Goal: Transaction & Acquisition: Purchase product/service

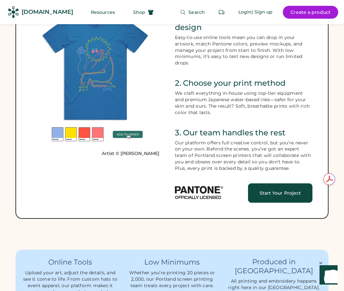
scroll to position [402, 0]
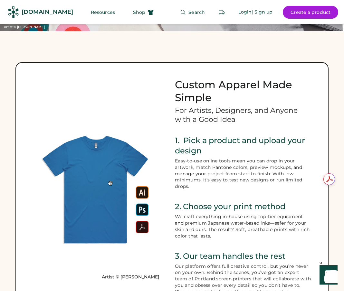
click at [95, 127] on image "Lottie animation" at bounding box center [95, 189] width 125 height 125
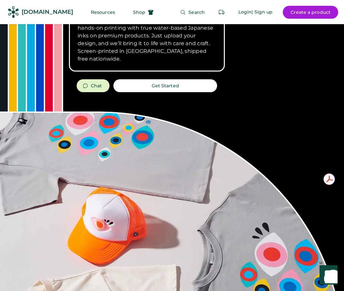
scroll to position [0, 0]
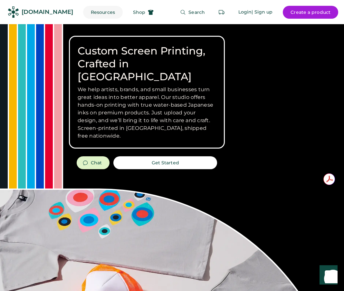
click at [94, 15] on button "Resources" at bounding box center [103, 12] width 40 height 13
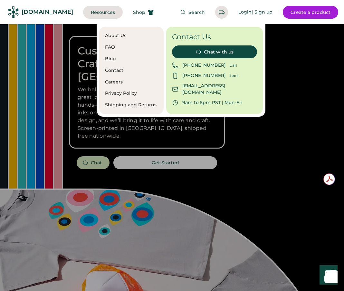
click at [84, 52] on div at bounding box center [172, 145] width 344 height 291
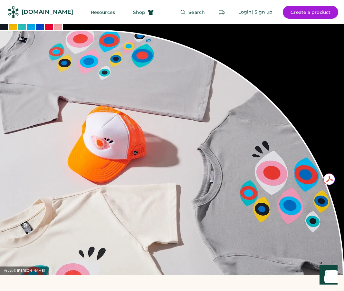
scroll to position [99, 0]
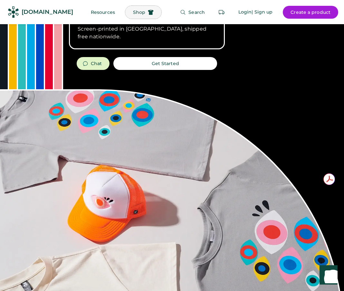
click at [133, 11] on span "Shop" at bounding box center [139, 12] width 12 height 5
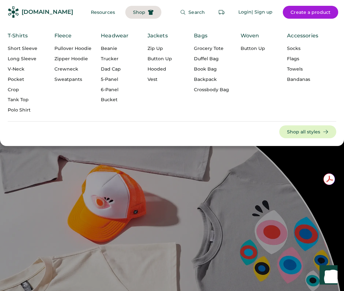
scroll to position [100, 0]
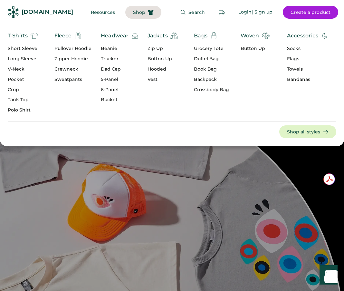
click at [28, 39] on div "T-Shirts" at bounding box center [23, 36] width 30 height 8
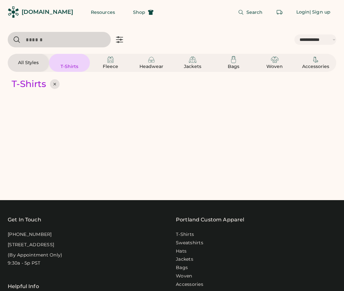
select select "*****"
select select "*"
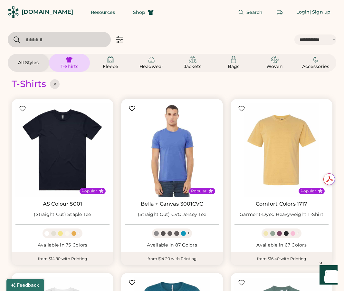
scroll to position [10, 0]
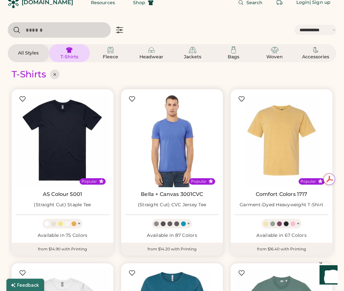
select select "*****"
select select "*"
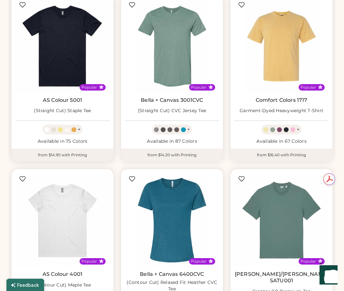
scroll to position [0, 0]
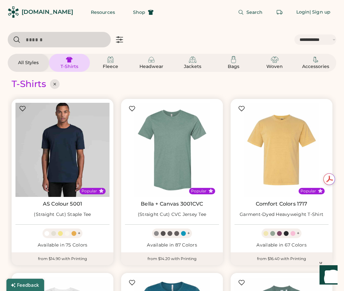
click at [76, 142] on img at bounding box center [62, 150] width 94 height 94
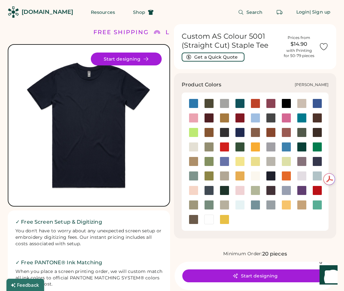
click at [302, 148] on div at bounding box center [302, 147] width 10 height 10
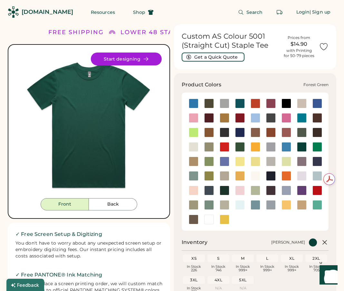
click at [241, 145] on div at bounding box center [240, 147] width 10 height 10
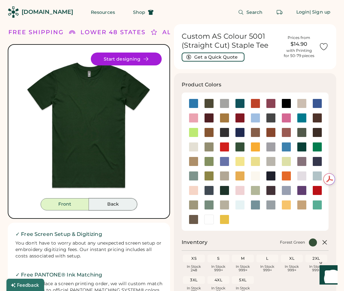
click at [107, 208] on button "Back" at bounding box center [113, 204] width 48 height 12
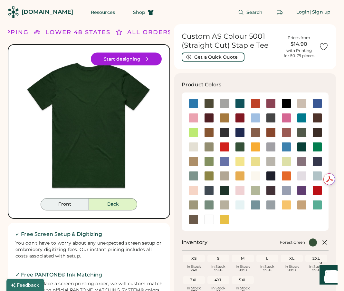
click at [58, 201] on button "Front" at bounding box center [65, 204] width 48 height 12
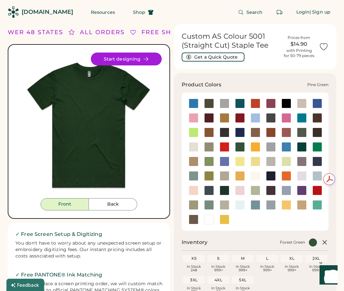
click at [227, 193] on div at bounding box center [225, 191] width 10 height 10
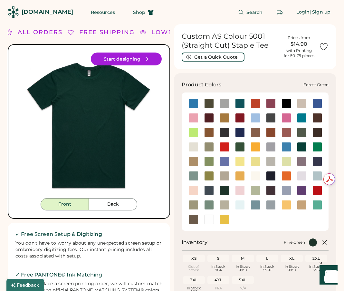
click at [241, 144] on div at bounding box center [240, 147] width 10 height 10
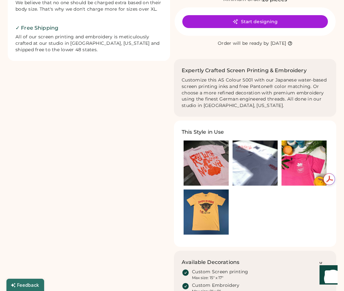
scroll to position [323, 0]
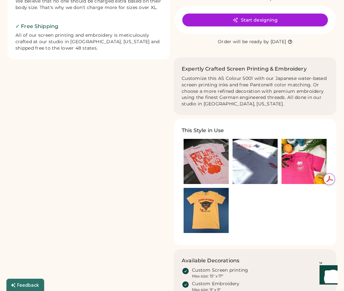
click at [211, 160] on img at bounding box center [206, 161] width 45 height 45
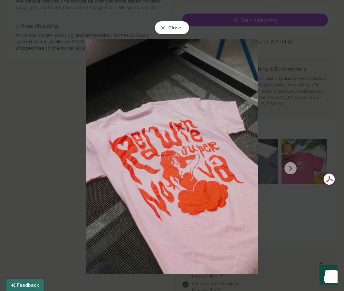
click at [295, 169] on button at bounding box center [290, 168] width 13 height 13
click at [290, 169] on icon at bounding box center [291, 168] width 6 height 6
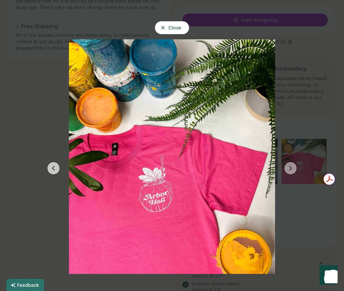
click at [290, 169] on icon at bounding box center [291, 168] width 6 height 6
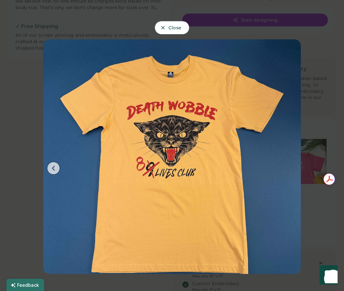
click at [179, 30] on span "Close" at bounding box center [175, 27] width 13 height 5
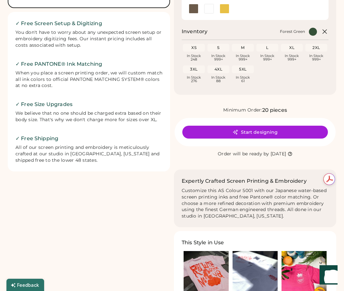
scroll to position [0, 0]
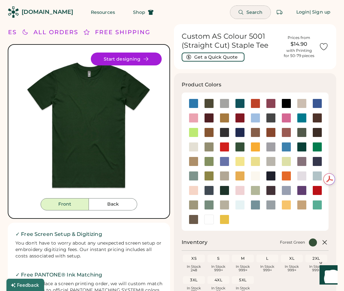
click at [251, 11] on span "Search" at bounding box center [255, 12] width 16 height 5
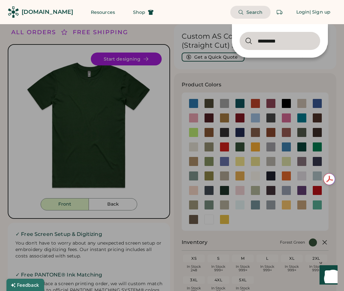
type input "*********"
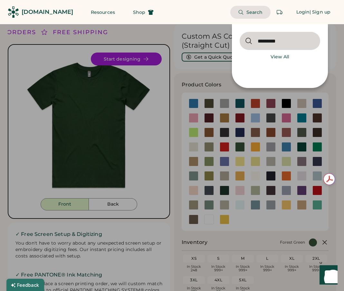
click at [290, 42] on input "input" at bounding box center [280, 41] width 81 height 18
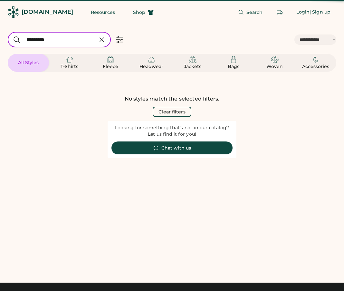
select select "*****"
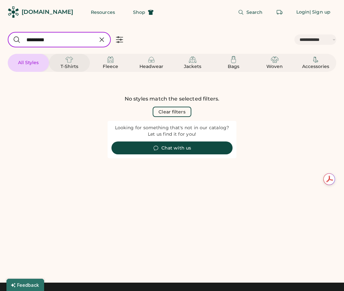
click at [69, 64] on div "T-Shirts" at bounding box center [69, 67] width 29 height 6
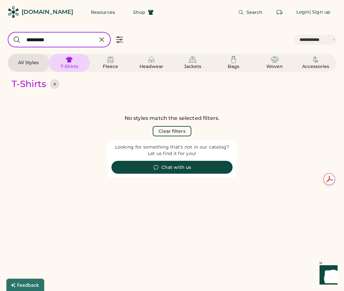
scroll to position [5, 0]
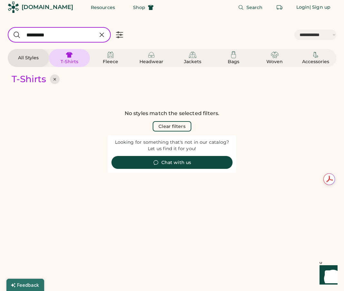
select select "*****"
click at [103, 35] on icon at bounding box center [102, 35] width 8 height 8
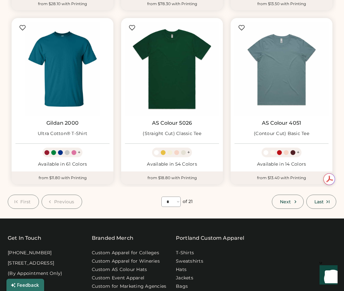
scroll to position [612, 0]
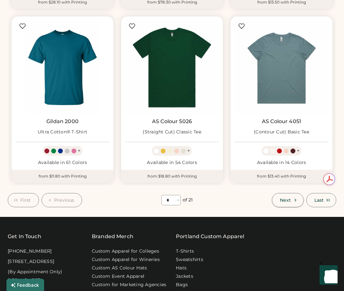
click at [294, 193] on button "Next" at bounding box center [288, 200] width 32 height 14
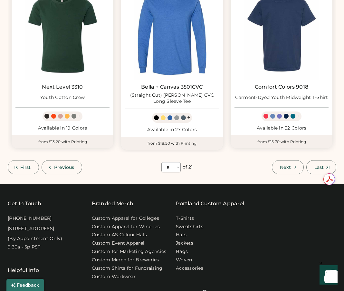
scroll to position [644, 0]
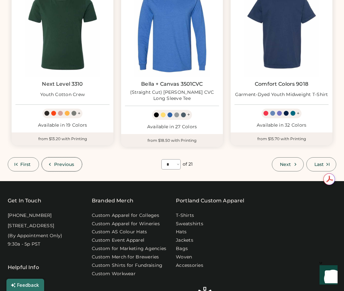
click at [57, 160] on button "Previous" at bounding box center [62, 164] width 41 height 14
select select "*"
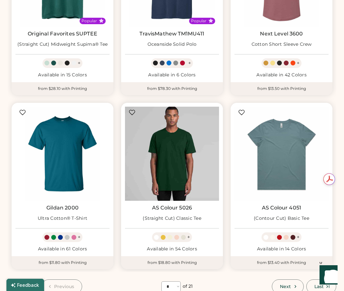
scroll to position [517, 0]
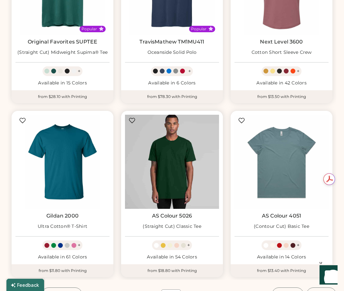
click at [162, 155] on img at bounding box center [172, 162] width 94 height 94
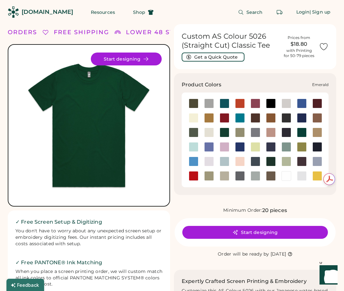
click at [222, 129] on div at bounding box center [225, 133] width 10 height 10
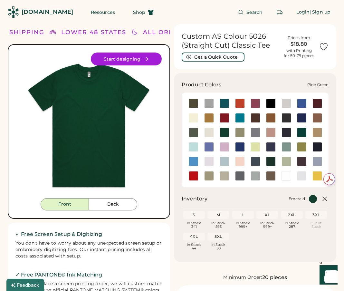
click at [270, 163] on div at bounding box center [271, 162] width 10 height 10
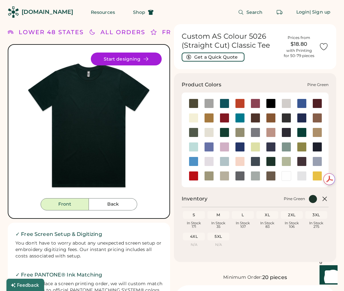
click at [270, 161] on div at bounding box center [271, 162] width 10 height 10
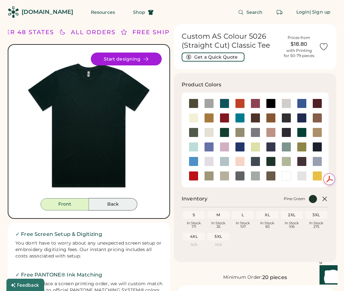
click at [99, 206] on button "Back" at bounding box center [113, 204] width 48 height 12
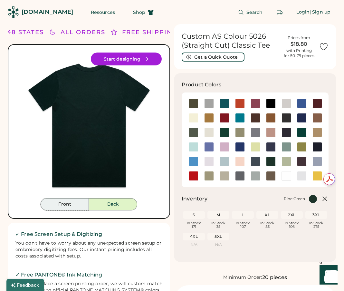
click at [75, 204] on button "Front" at bounding box center [65, 204] width 48 height 12
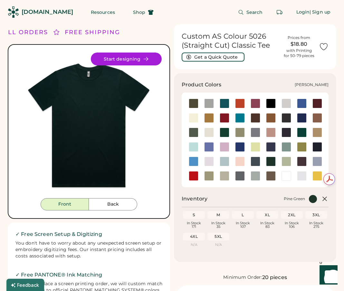
click at [300, 132] on div at bounding box center [302, 133] width 10 height 10
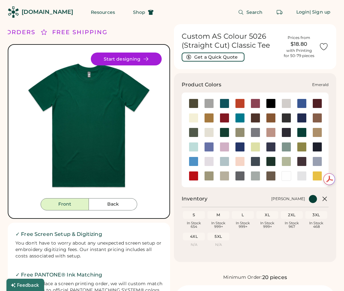
click at [225, 132] on div at bounding box center [225, 133] width 10 height 10
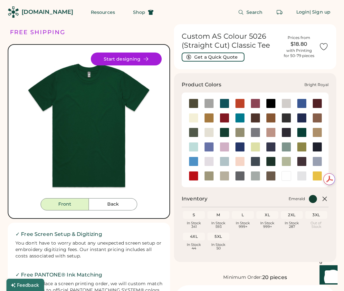
click at [304, 104] on div at bounding box center [302, 104] width 10 height 10
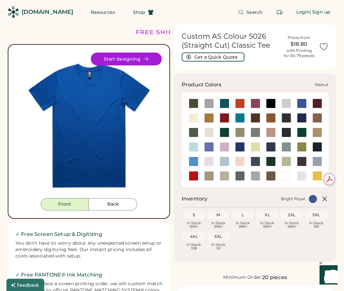
click at [269, 174] on div at bounding box center [271, 176] width 10 height 10
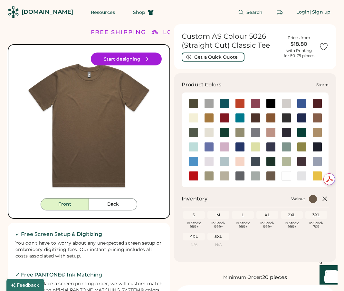
scroll to position [0, 0]
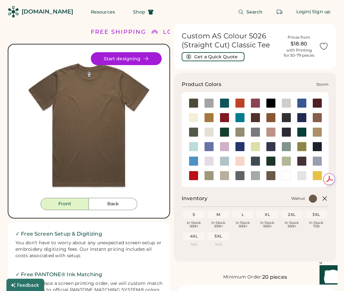
click at [253, 176] on div at bounding box center [256, 176] width 10 height 10
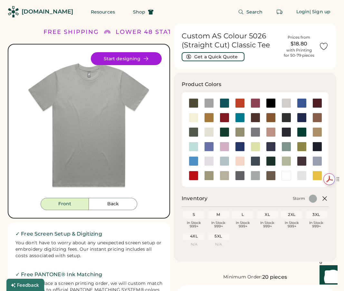
click at [315, 174] on div "Get summaries and key insights using AI Assistant powered by Adobe Acrobat" at bounding box center [293, 179] width 55 height 17
click at [315, 176] on div at bounding box center [318, 176] width 10 height 10
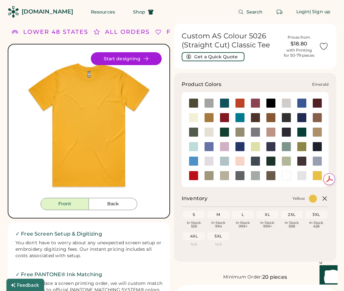
click at [224, 132] on div at bounding box center [225, 132] width 10 height 10
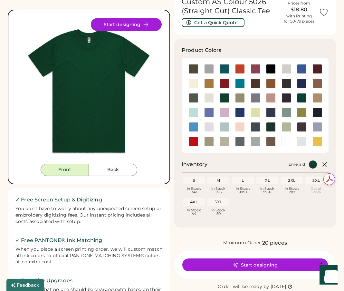
scroll to position [45, 0]
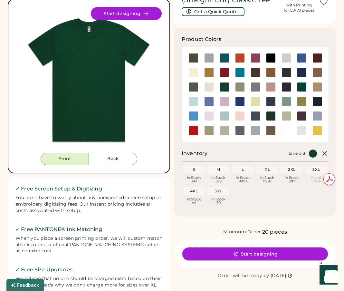
click at [238, 254] on icon at bounding box center [236, 254] width 6 height 6
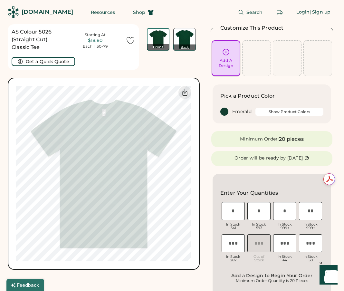
click at [228, 66] on div "Add A Design" at bounding box center [226, 63] width 15 height 10
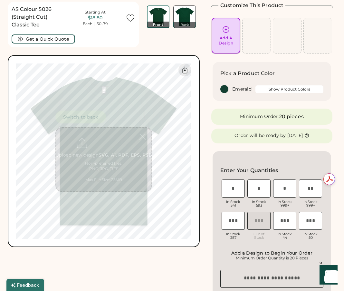
scroll to position [24, 0]
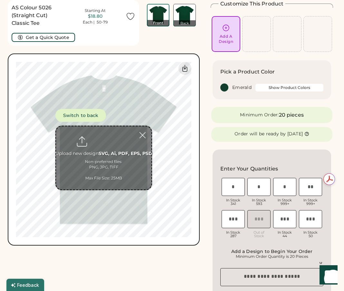
click at [91, 142] on input "file" at bounding box center [103, 157] width 95 height 63
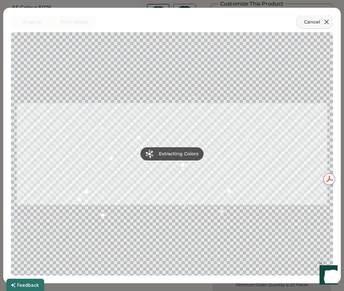
click at [328, 25] on icon at bounding box center [327, 22] width 8 height 8
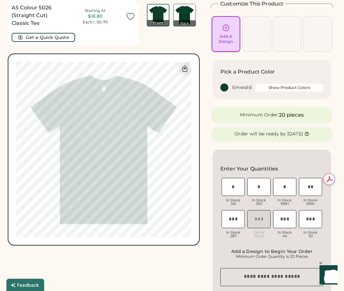
click at [222, 35] on div "Add A Design" at bounding box center [226, 39] width 15 height 10
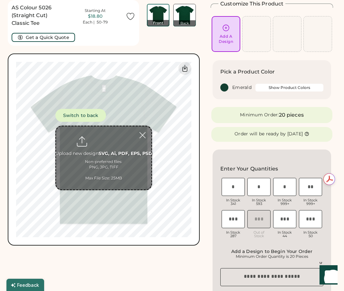
click at [93, 144] on input "file" at bounding box center [103, 157] width 95 height 63
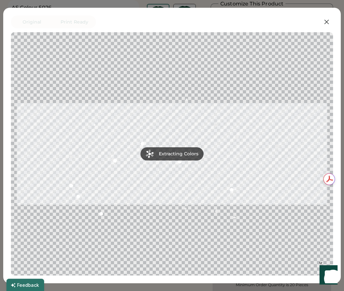
scroll to position [0, 0]
click at [280, 188] on div at bounding box center [172, 154] width 311 height 232
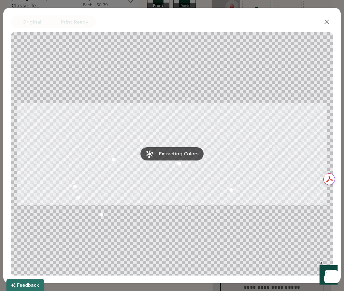
scroll to position [41, 0]
click at [324, 21] on icon at bounding box center [327, 22] width 8 height 8
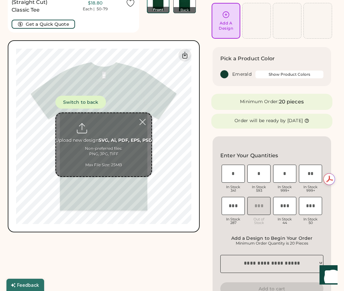
scroll to position [0, 0]
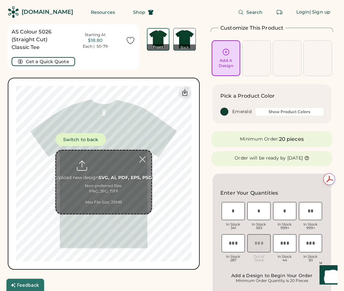
click at [227, 57] on div "Add A Design" at bounding box center [226, 58] width 24 height 20
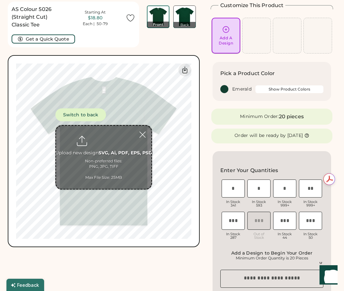
scroll to position [24, 0]
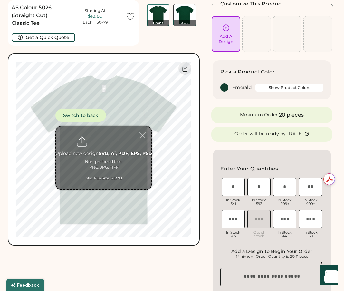
click at [113, 152] on input "file" at bounding box center [103, 157] width 95 height 63
type input "**********"
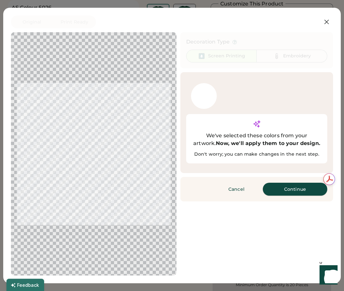
click at [289, 192] on button "Continue" at bounding box center [295, 189] width 64 height 13
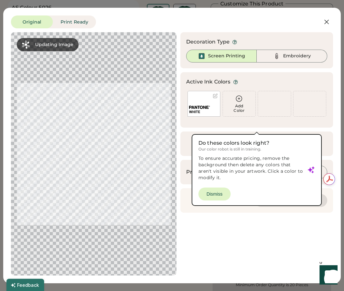
click at [217, 191] on div "Cancel Please wait Preparing changes" at bounding box center [257, 200] width 153 height 25
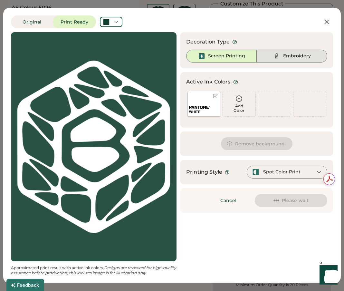
click at [296, 55] on div "Embroidery" at bounding box center [297, 56] width 28 height 6
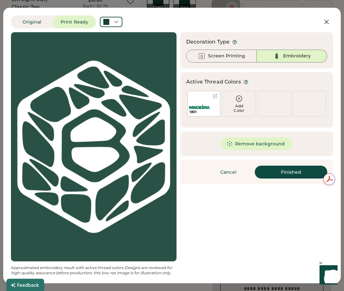
scroll to position [46, 0]
click at [113, 23] on div at bounding box center [111, 22] width 23 height 10
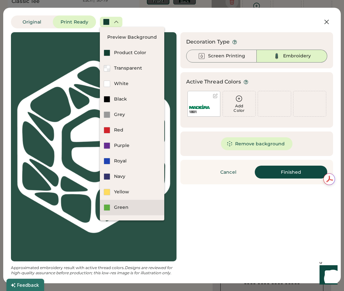
scroll to position [13, 0]
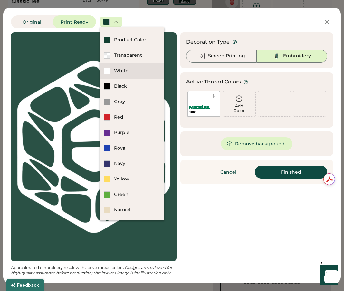
click at [138, 70] on div "White" at bounding box center [137, 71] width 46 height 6
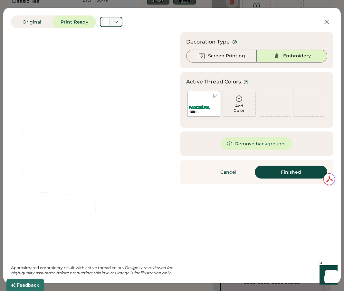
click at [112, 23] on div at bounding box center [111, 22] width 23 height 10
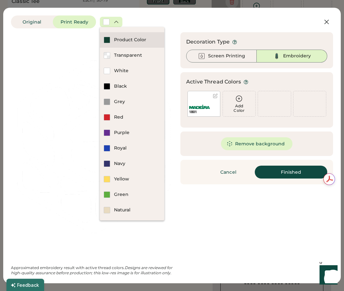
click at [123, 42] on div "Product Color" at bounding box center [137, 40] width 46 height 6
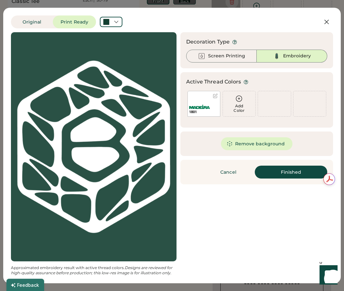
click at [154, 119] on div at bounding box center [94, 147] width 154 height 218
click at [201, 108] on img at bounding box center [199, 107] width 21 height 4
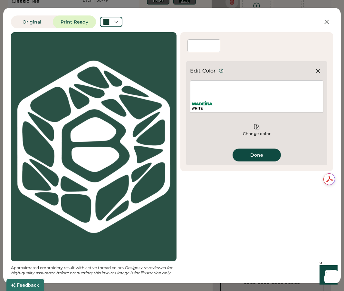
click at [201, 105] on img at bounding box center [202, 103] width 21 height 4
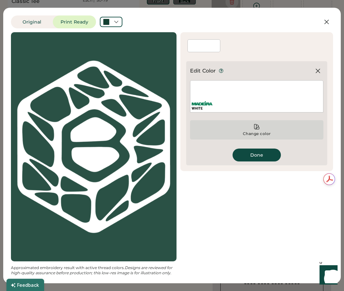
click at [253, 124] on div "Change color" at bounding box center [256, 129] width 133 height 19
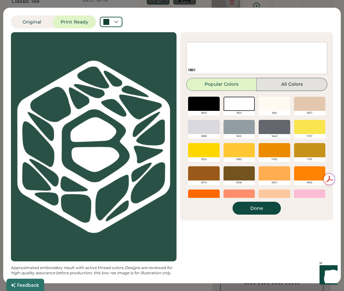
click at [285, 83] on button "All Colors" at bounding box center [292, 84] width 71 height 13
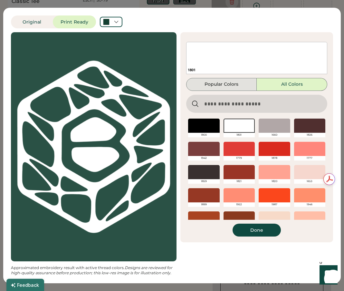
click at [236, 84] on button "Popular Colors" at bounding box center [221, 84] width 71 height 13
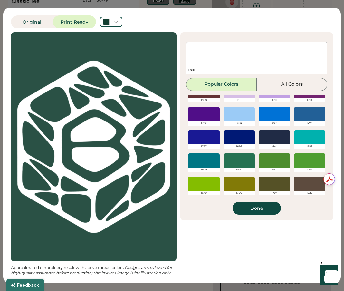
scroll to position [0, 0]
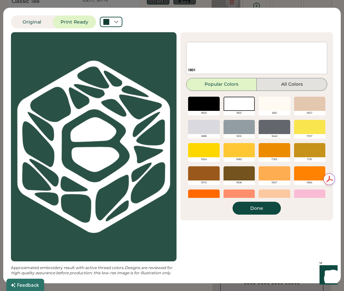
click at [281, 87] on button "All Colors" at bounding box center [292, 84] width 71 height 13
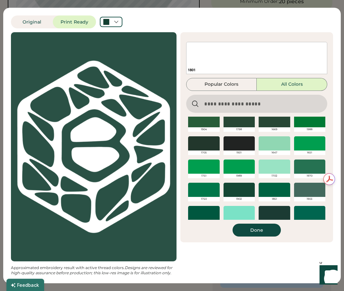
scroll to position [793, 0]
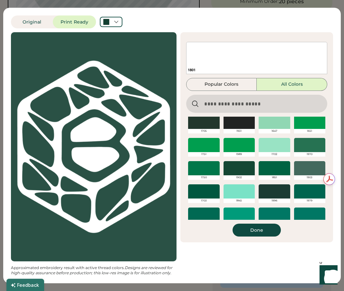
click at [239, 167] on div at bounding box center [240, 168] width 32 height 14
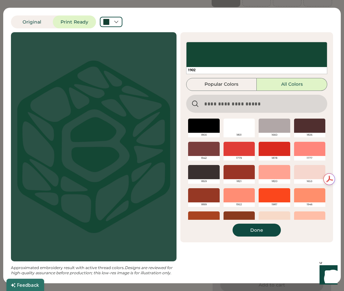
scroll to position [0, 0]
click at [239, 128] on div at bounding box center [240, 126] width 32 height 14
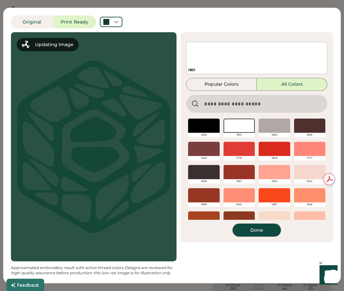
click at [266, 228] on button "Done" at bounding box center [257, 230] width 48 height 13
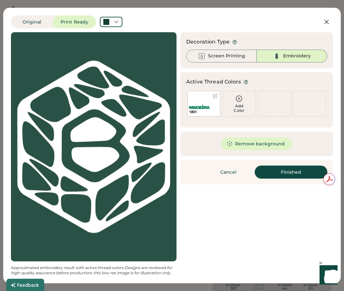
click at [289, 174] on button "Finished" at bounding box center [291, 172] width 73 height 13
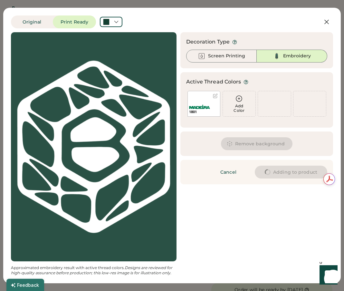
type input "****"
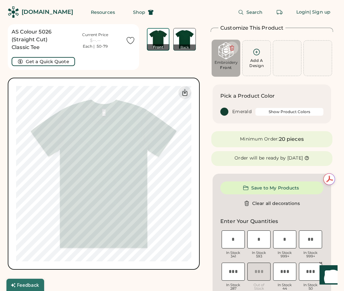
type input "****"
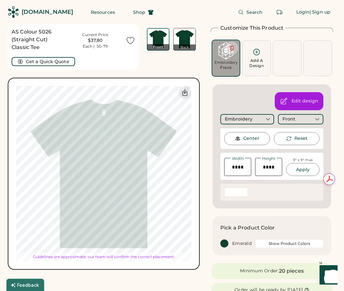
type input "****"
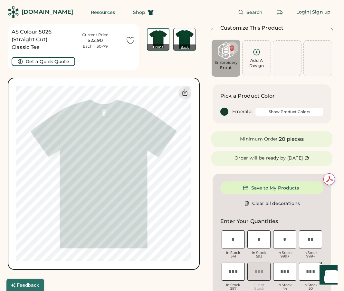
type input "****"
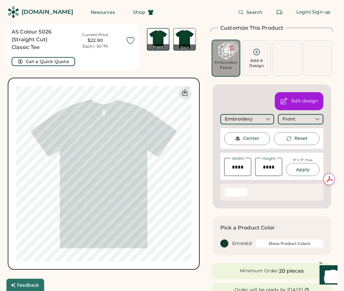
click at [243, 139] on div "Center" at bounding box center [247, 138] width 46 height 13
click at [292, 120] on div "Front" at bounding box center [289, 119] width 13 height 6
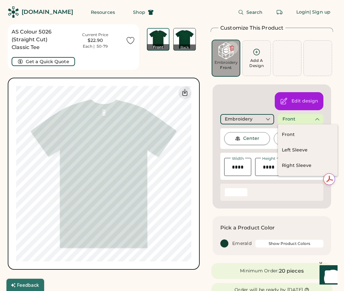
click at [254, 141] on div "Center" at bounding box center [251, 138] width 16 height 6
click at [233, 158] on div "Width" at bounding box center [238, 159] width 15 height 4
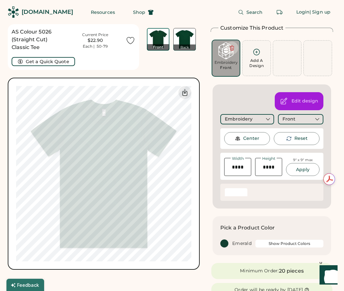
type input "****"
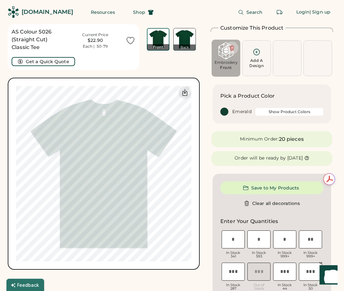
type input "****"
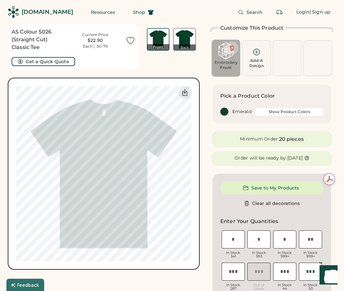
type input "****"
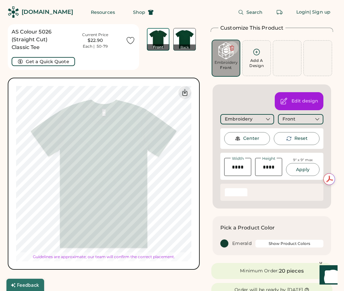
type input "****"
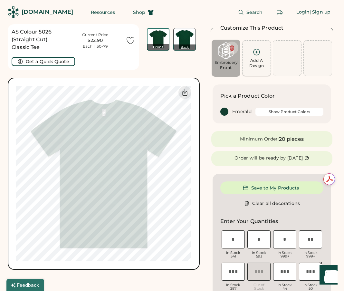
click at [254, 57] on div "Add A Design" at bounding box center [257, 58] width 24 height 20
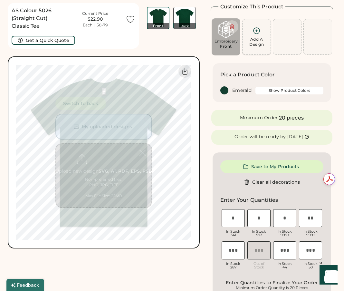
scroll to position [24, 0]
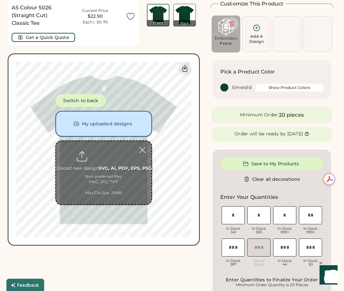
click at [134, 122] on button "My uploaded designs" at bounding box center [103, 124] width 97 height 26
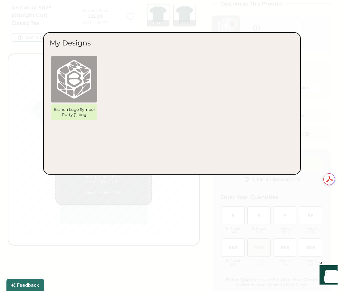
click at [290, 69] on div "Branch Logo Symbol Putty (1).png" at bounding box center [172, 89] width 245 height 68
click at [315, 73] on div at bounding box center [172, 145] width 344 height 291
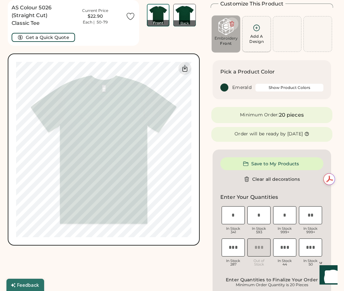
click at [259, 44] on div "Add A Design" at bounding box center [257, 39] width 15 height 10
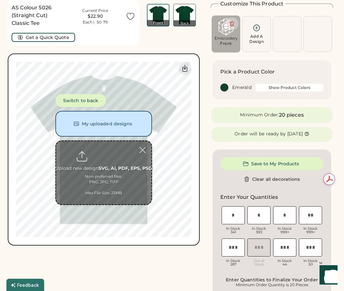
click at [105, 158] on input "file" at bounding box center [103, 172] width 95 height 63
type input "**********"
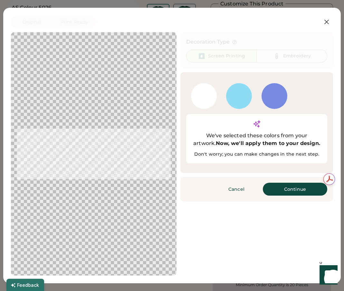
click at [206, 105] on div "WHITE" at bounding box center [204, 106] width 26 height 6
click at [292, 189] on button "Continue" at bounding box center [295, 189] width 64 height 13
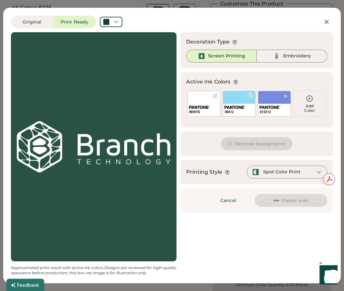
click at [250, 97] on div at bounding box center [251, 95] width 5 height 5
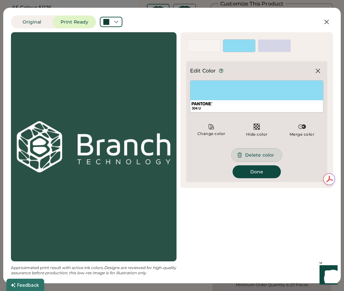
click at [259, 155] on button "Delete color" at bounding box center [257, 155] width 50 height 13
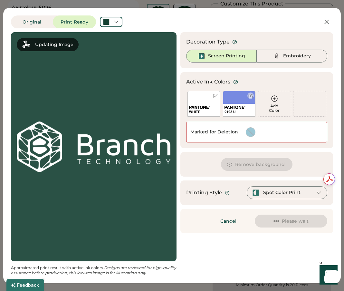
click at [238, 113] on div "2123 U" at bounding box center [240, 112] width 30 height 5
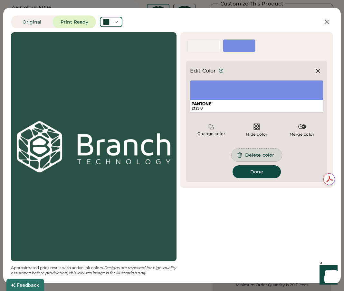
click at [253, 153] on button "Delete color" at bounding box center [257, 155] width 50 height 13
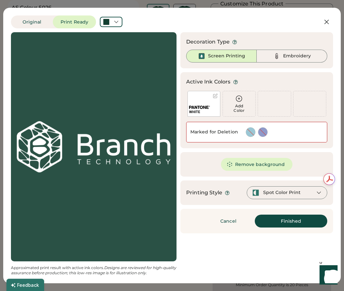
click at [300, 194] on div "Spot Color Print" at bounding box center [287, 192] width 81 height 13
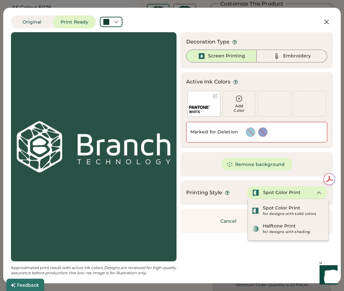
click at [223, 171] on div "Remove background" at bounding box center [257, 164] width 153 height 25
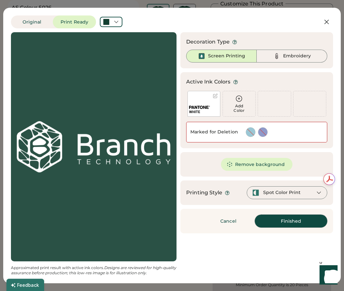
click at [285, 220] on button "Finished" at bounding box center [291, 221] width 73 height 13
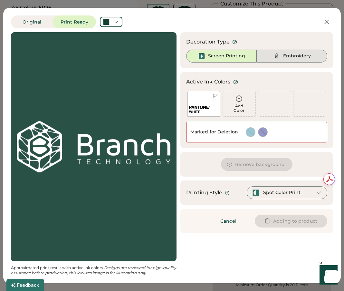
click at [290, 57] on div "Embroidery" at bounding box center [297, 56] width 28 height 6
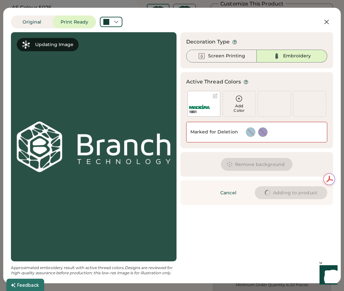
click at [290, 57] on div "Embroidery" at bounding box center [297, 56] width 28 height 6
type input "****"
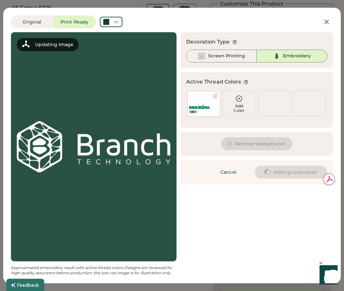
type input "****"
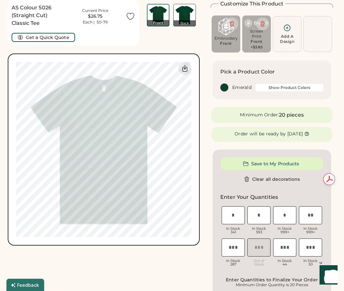
type input "****"
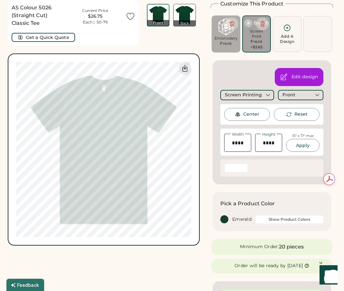
click at [257, 39] on div "Screen Print" at bounding box center [257, 34] width 24 height 10
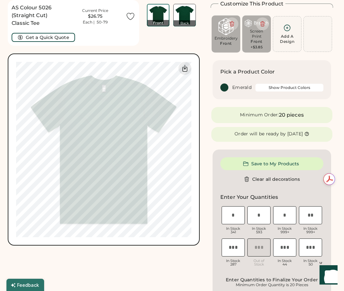
click at [283, 90] on button "Show Product Colors" at bounding box center [290, 88] width 68 height 8
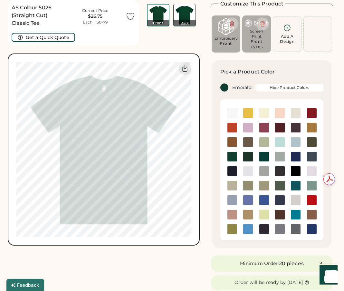
click at [283, 90] on button "Hide Product Colors" at bounding box center [290, 88] width 68 height 8
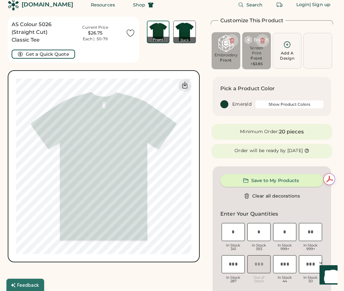
scroll to position [0, 0]
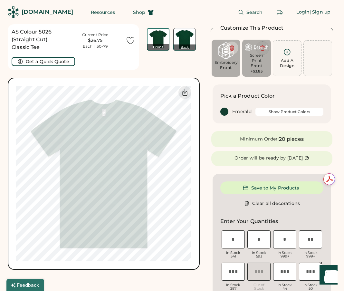
click at [263, 49] on icon at bounding box center [263, 48] width 6 height 6
type input "****"
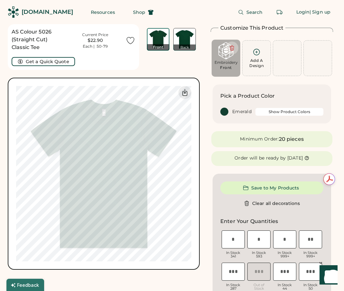
click at [255, 51] on icon at bounding box center [257, 52] width 8 height 8
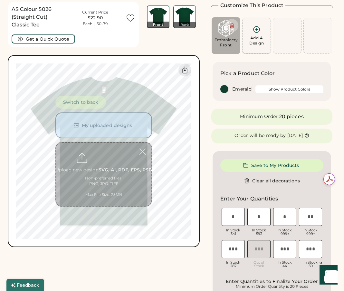
scroll to position [24, 0]
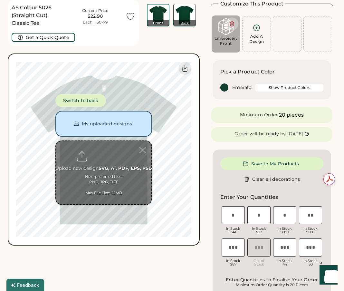
click at [110, 155] on input "file" at bounding box center [103, 172] width 95 height 63
type input "**********"
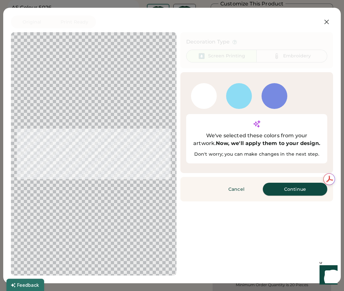
click at [299, 187] on button "Continue" at bounding box center [295, 189] width 64 height 13
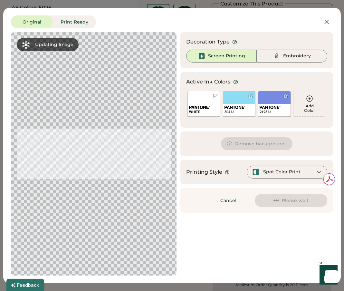
click at [250, 97] on div at bounding box center [251, 95] width 5 height 5
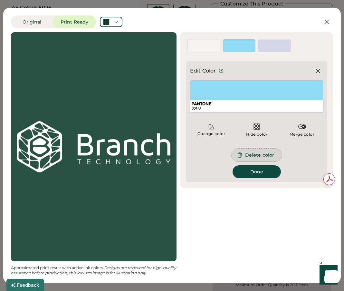
click at [257, 159] on button "Delete color" at bounding box center [257, 155] width 50 height 13
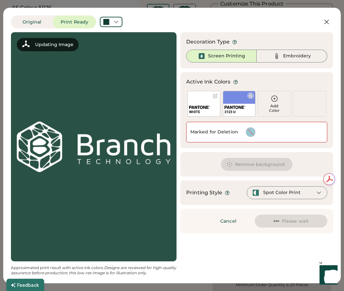
click at [244, 112] on div "2123 U" at bounding box center [240, 112] width 30 height 5
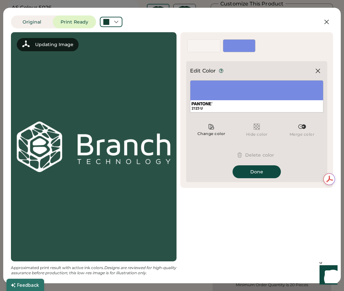
click at [250, 155] on button "Delete color" at bounding box center [257, 155] width 50 height 13
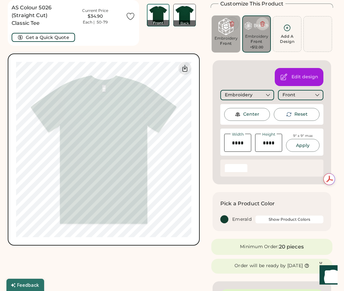
click at [233, 25] on icon at bounding box center [232, 24] width 6 height 6
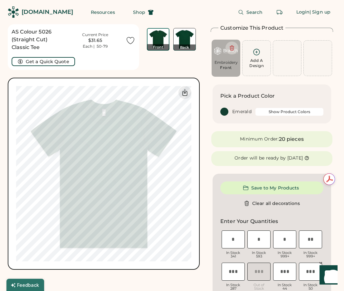
click at [185, 46] on div "Back" at bounding box center [184, 47] width 23 height 6
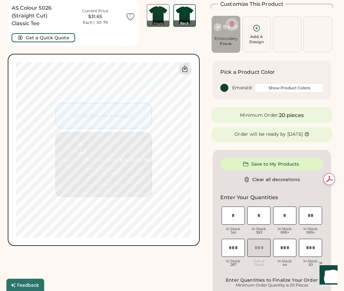
scroll to position [24, 0]
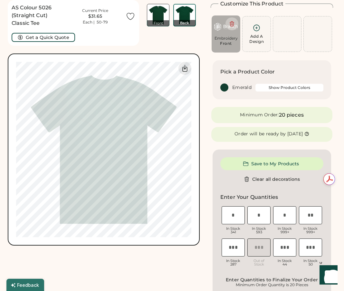
click at [156, 17] on img at bounding box center [158, 15] width 22 height 22
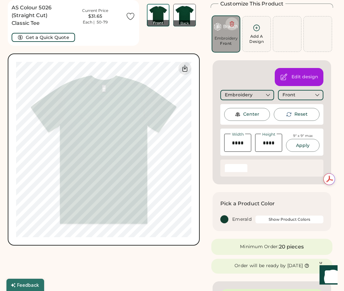
click at [263, 95] on div "Embroidery" at bounding box center [248, 95] width 54 height 10
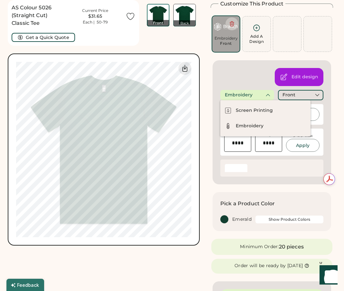
click at [258, 82] on div "Edit design Embroidery Front Center Reset Width Height 9" x 9" max Apply Maximu…" at bounding box center [272, 122] width 119 height 124
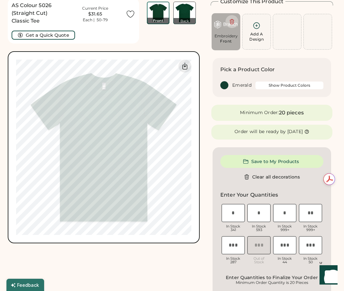
scroll to position [27, 0]
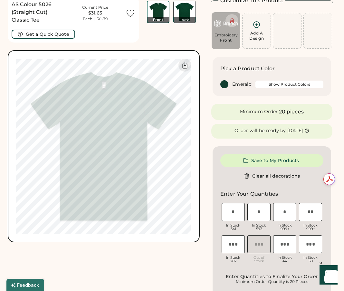
click at [225, 86] on div at bounding box center [225, 84] width 8 height 8
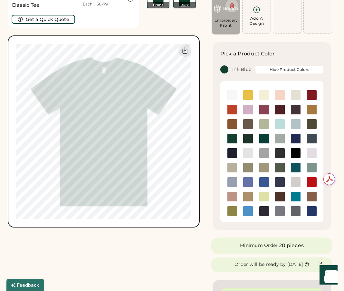
scroll to position [43, 0]
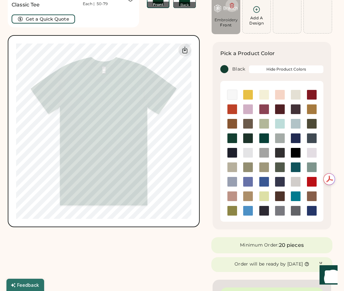
click at [295, 149] on img at bounding box center [296, 153] width 10 height 10
click at [214, 107] on div "Pick a Product Color Black Hide Product Colors" at bounding box center [272, 136] width 119 height 188
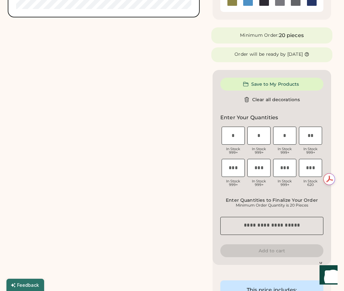
scroll to position [25, 0]
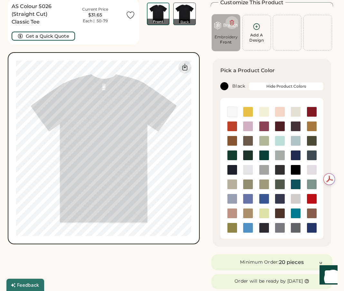
click at [187, 17] on img at bounding box center [185, 14] width 22 height 22
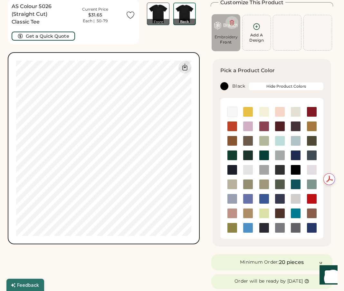
scroll to position [24, 0]
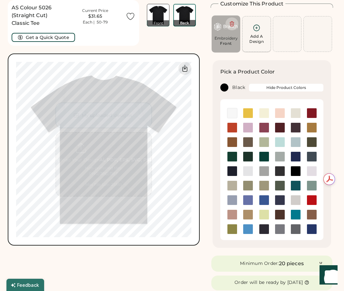
click at [251, 38] on div "Add A Design" at bounding box center [257, 39] width 15 height 10
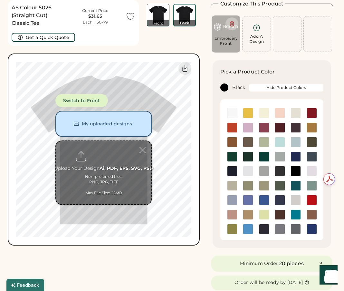
click at [104, 125] on button "My uploaded designs" at bounding box center [103, 124] width 97 height 26
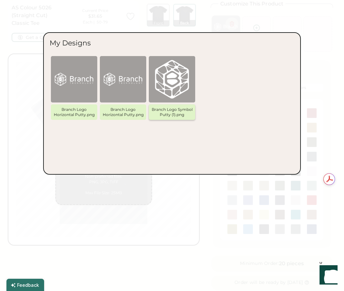
click at [174, 76] on img at bounding box center [172, 79] width 39 height 39
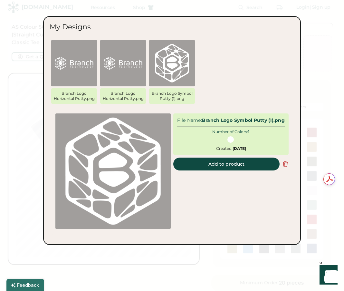
scroll to position [1, 0]
click at [209, 170] on button "Add to product" at bounding box center [226, 164] width 106 height 13
click at [221, 170] on button "Add to product" at bounding box center [226, 164] width 106 height 13
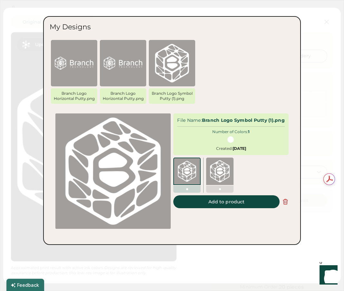
click at [319, 140] on div at bounding box center [172, 145] width 344 height 291
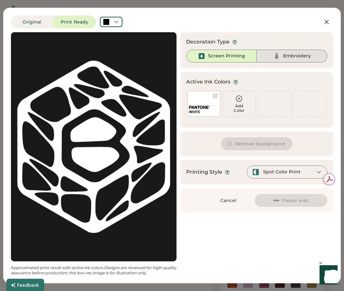
click at [290, 57] on div "Embroidery" at bounding box center [297, 56] width 28 height 6
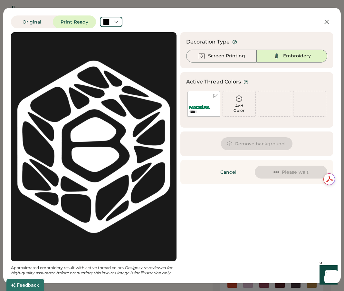
scroll to position [0, 0]
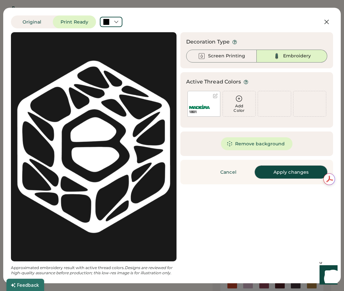
click at [287, 171] on button "Apply changes" at bounding box center [291, 172] width 73 height 13
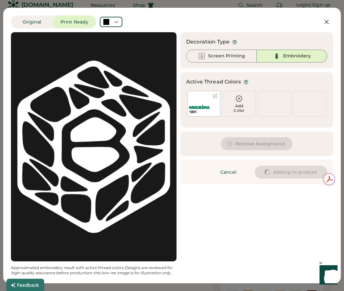
scroll to position [7, 0]
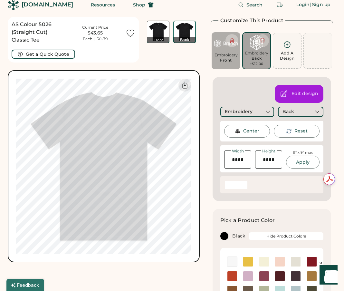
click at [160, 31] on img at bounding box center [158, 32] width 22 height 22
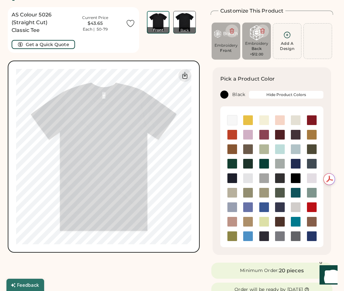
scroll to position [24, 0]
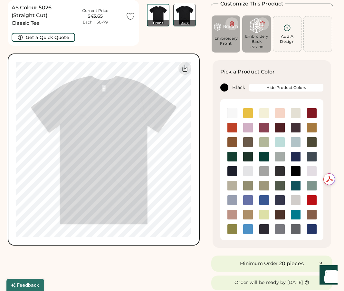
click at [180, 15] on img at bounding box center [185, 15] width 22 height 22
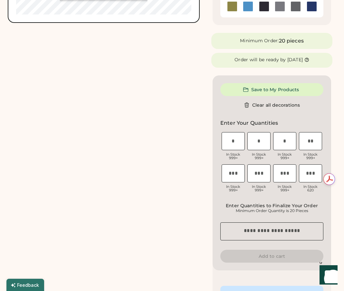
scroll to position [0, 0]
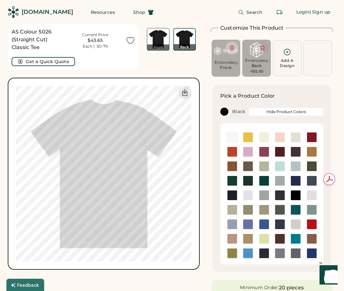
click at [264, 46] on icon at bounding box center [263, 48] width 4 height 5
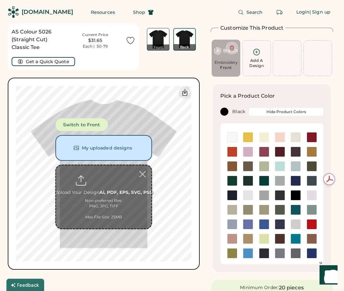
click at [217, 60] on div "Embroidery" at bounding box center [226, 62] width 24 height 5
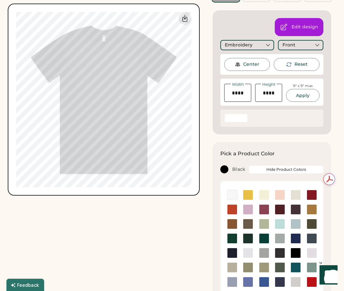
scroll to position [51, 0]
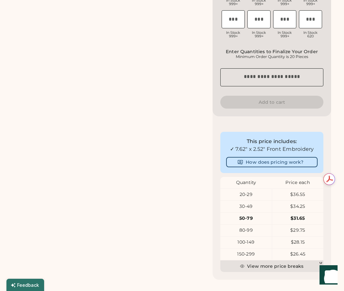
scroll to position [533, 0]
click at [274, 162] on button "How does pricing work?" at bounding box center [272, 162] width 92 height 10
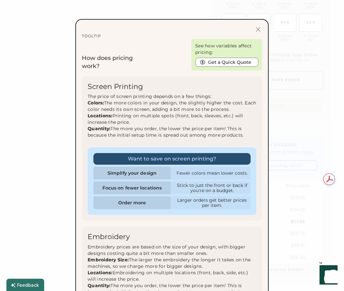
scroll to position [530, 0]
click at [258, 27] on div at bounding box center [258, 29] width 8 height 8
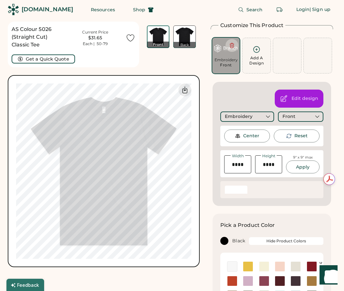
scroll to position [4, 0]
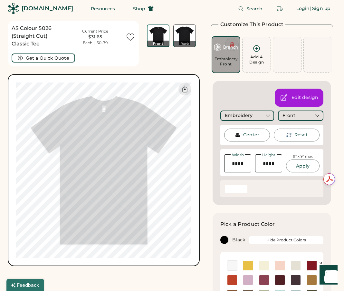
click at [231, 41] on button at bounding box center [232, 44] width 13 height 13
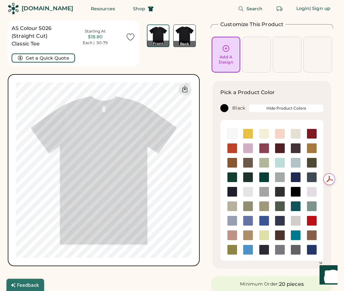
click at [181, 42] on div "Back" at bounding box center [184, 44] width 23 height 6
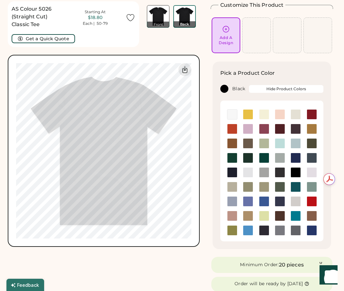
scroll to position [24, 0]
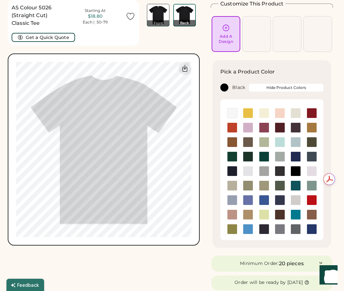
click at [186, 24] on div "Back" at bounding box center [184, 23] width 23 height 6
click at [227, 38] on div "Add A Design" at bounding box center [226, 39] width 15 height 10
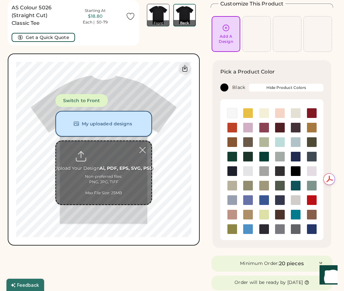
click at [110, 127] on button "My uploaded designs" at bounding box center [103, 124] width 97 height 26
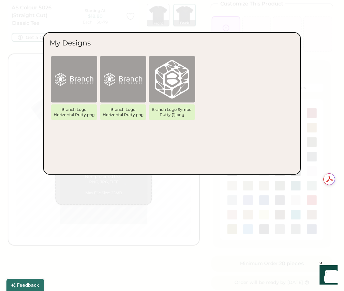
click at [117, 83] on img at bounding box center [123, 79] width 39 height 39
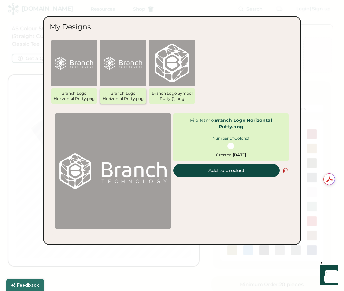
scroll to position [1, 0]
click at [227, 168] on button "Add to product" at bounding box center [226, 170] width 106 height 13
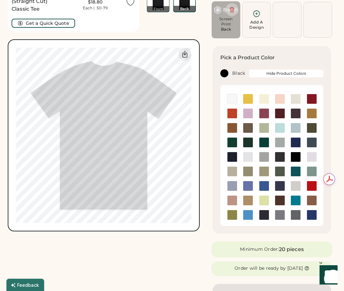
scroll to position [0, 0]
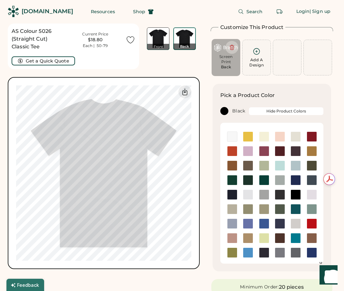
click at [163, 39] on img at bounding box center [158, 39] width 22 height 22
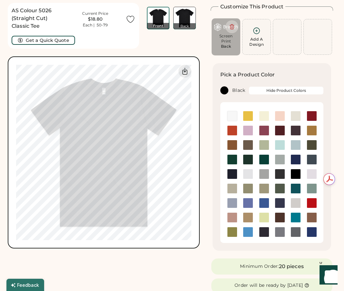
scroll to position [24, 0]
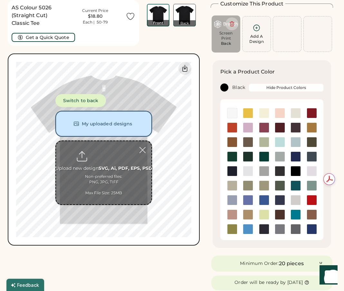
click at [112, 123] on button "My uploaded designs" at bounding box center [103, 124] width 97 height 26
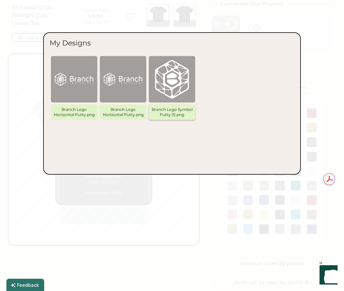
click at [176, 78] on img at bounding box center [172, 79] width 39 height 39
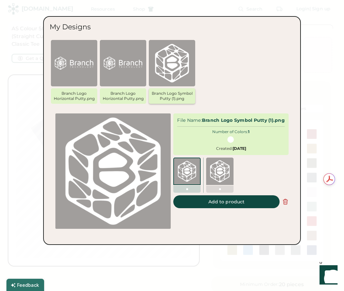
scroll to position [1, 0]
click at [219, 176] on img at bounding box center [220, 171] width 22 height 22
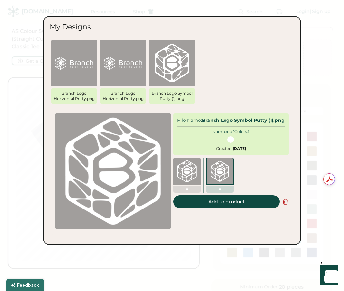
click at [193, 176] on img at bounding box center [187, 171] width 22 height 22
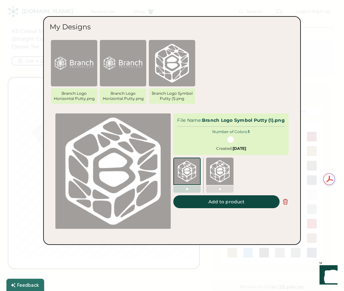
click at [286, 205] on icon at bounding box center [285, 202] width 6 height 6
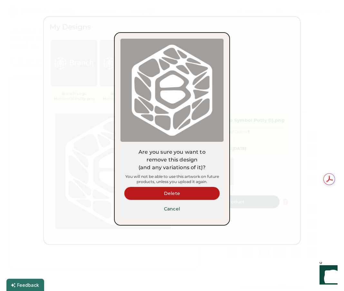
click at [200, 189] on button "Delete" at bounding box center [171, 193] width 95 height 13
click at [201, 190] on button "Delete" at bounding box center [171, 193] width 95 height 13
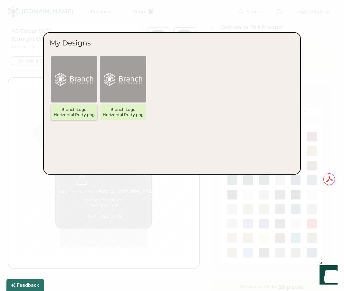
click at [79, 79] on img at bounding box center [74, 79] width 39 height 39
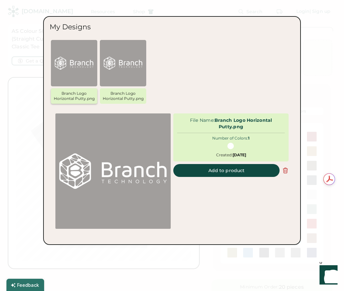
scroll to position [0, 0]
click at [287, 170] on icon at bounding box center [285, 170] width 5 height 5
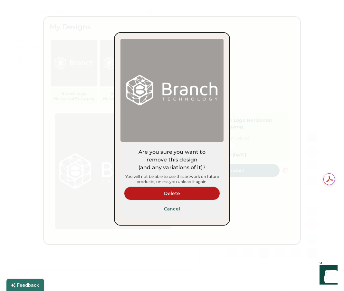
click at [196, 190] on button "Delete" at bounding box center [171, 193] width 95 height 13
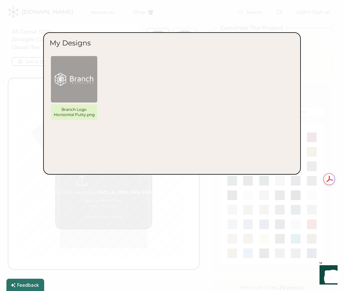
click at [134, 88] on div "Branch Logo Horizontal Putty.png Branch Logo Horizontal Putty.png Branch Logo S…" at bounding box center [172, 89] width 245 height 68
click at [310, 122] on div at bounding box center [172, 145] width 344 height 291
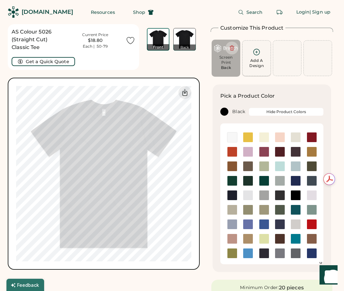
click at [249, 62] on div "Add A Design" at bounding box center [257, 58] width 24 height 20
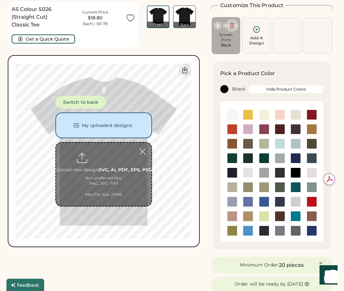
scroll to position [24, 0]
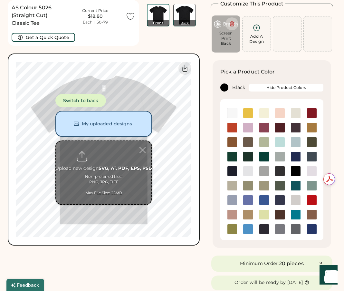
click at [123, 119] on button "My uploaded designs" at bounding box center [103, 124] width 97 height 26
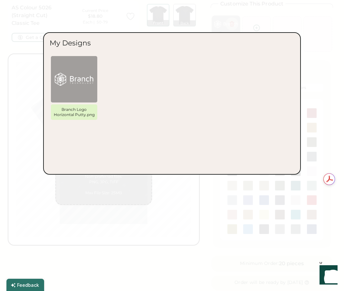
click at [324, 42] on div at bounding box center [172, 145] width 344 height 291
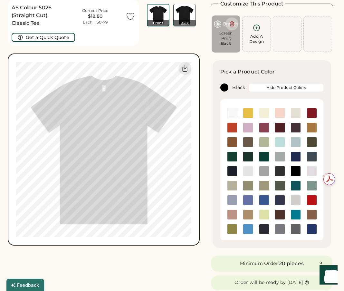
click at [262, 40] on div "Add A Design" at bounding box center [257, 39] width 15 height 10
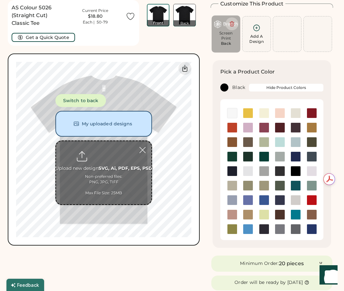
click at [121, 157] on input "file" at bounding box center [103, 172] width 95 height 63
type input "**********"
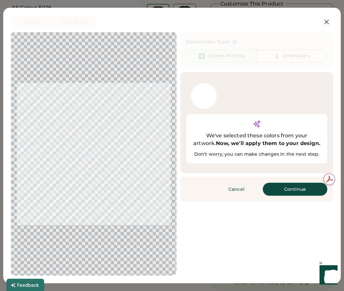
click at [298, 188] on button "Continue" at bounding box center [295, 189] width 64 height 13
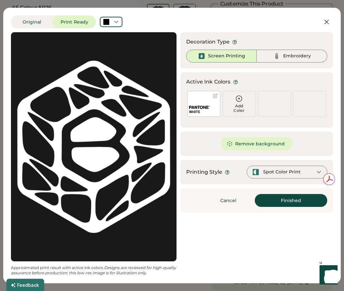
click at [282, 169] on div "Spot Color Print" at bounding box center [281, 172] width 37 height 6
click at [289, 200] on button "Finished" at bounding box center [291, 200] width 73 height 13
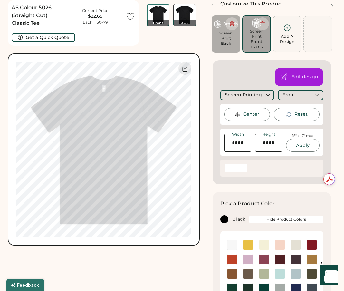
click at [211, 162] on div "Customize This Product Add A Design Screen Print Back Max Size Exceeded Add A D…" at bounding box center [272, 92] width 123 height 184
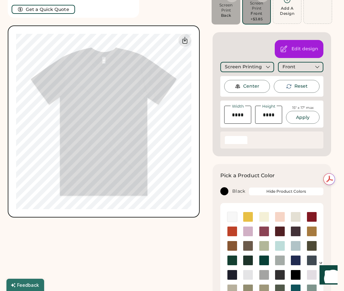
scroll to position [22, 0]
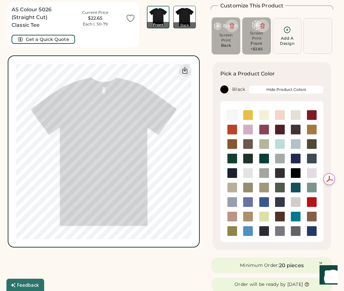
click at [183, 18] on img at bounding box center [185, 17] width 22 height 22
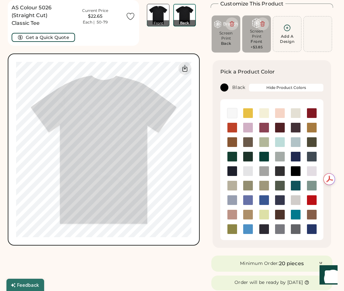
click at [165, 18] on img at bounding box center [158, 15] width 22 height 22
